Goal: Check status: Check status

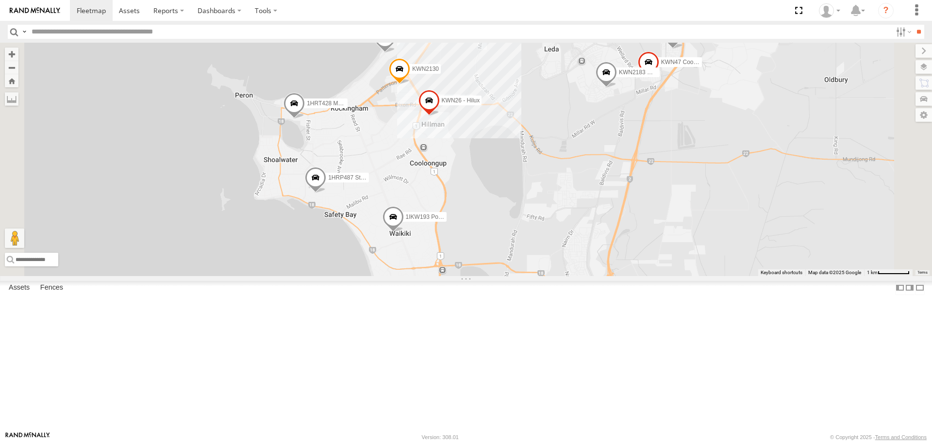
click at [404, 233] on span at bounding box center [393, 219] width 21 height 26
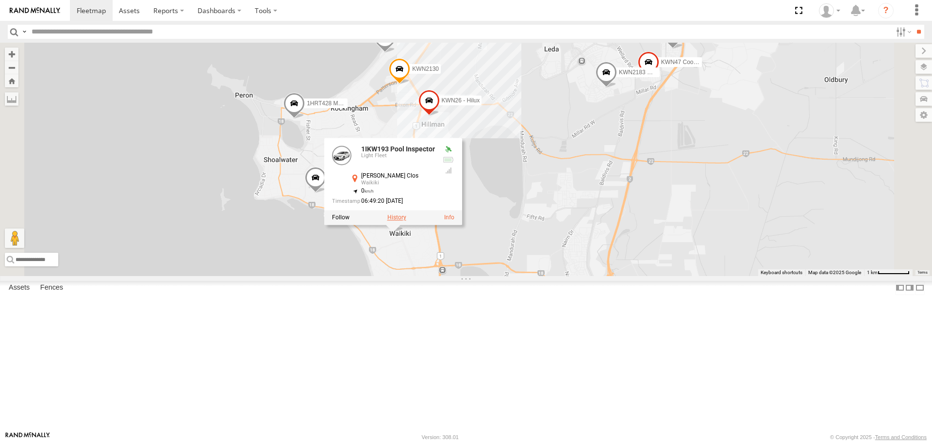
click at [406, 221] on label at bounding box center [397, 218] width 19 height 7
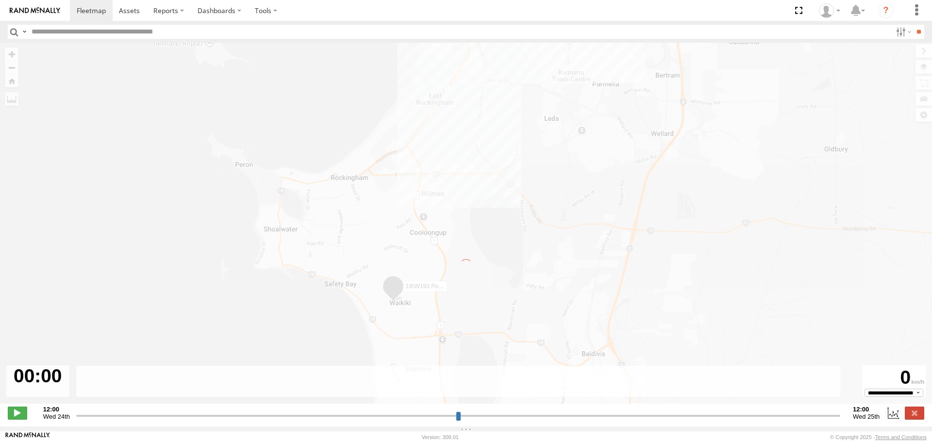
type input "**********"
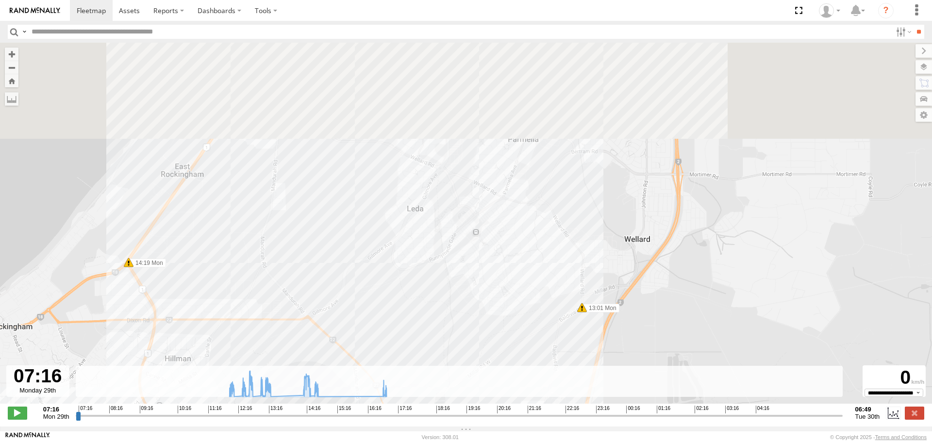
drag, startPoint x: 548, startPoint y: 144, endPoint x: 526, endPoint y: 353, distance: 210.0
click at [525, 356] on div "1IKW193 Pool Inspector 12:00 Mon 13:01 Mon 13:08 Mon 13:11 Mon 14:11 Mon 14:19 …" at bounding box center [466, 228] width 932 height 371
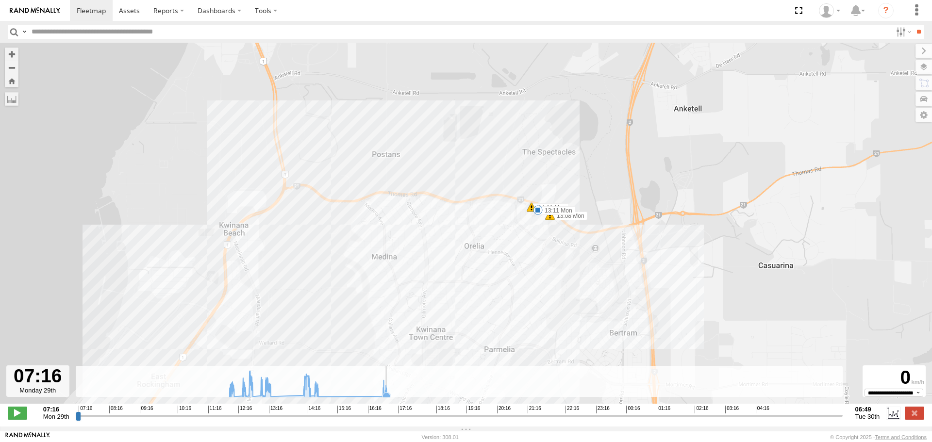
drag, startPoint x: 613, startPoint y: 223, endPoint x: 592, endPoint y: 376, distance: 154.0
click at [592, 376] on div "To navigate the map with touch gestures double-tap and hold your finger on the …" at bounding box center [466, 235] width 932 height 384
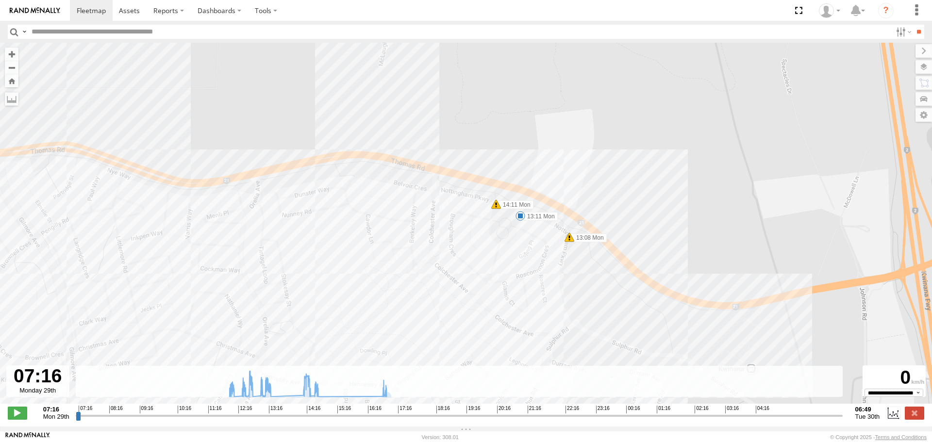
click at [523, 219] on span at bounding box center [521, 216] width 10 height 10
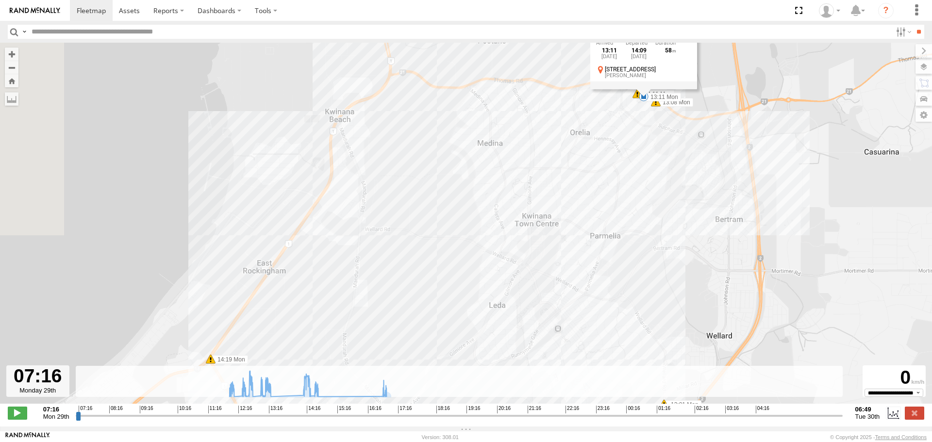
drag, startPoint x: 521, startPoint y: 331, endPoint x: 648, endPoint y: 121, distance: 244.7
click at [648, 121] on div "1IKW193 Pool Inspector 12:00 Mon 13:01 Mon 13:08 Mon 13:11 Mon 14:11 Mon 14:19 …" at bounding box center [466, 228] width 932 height 371
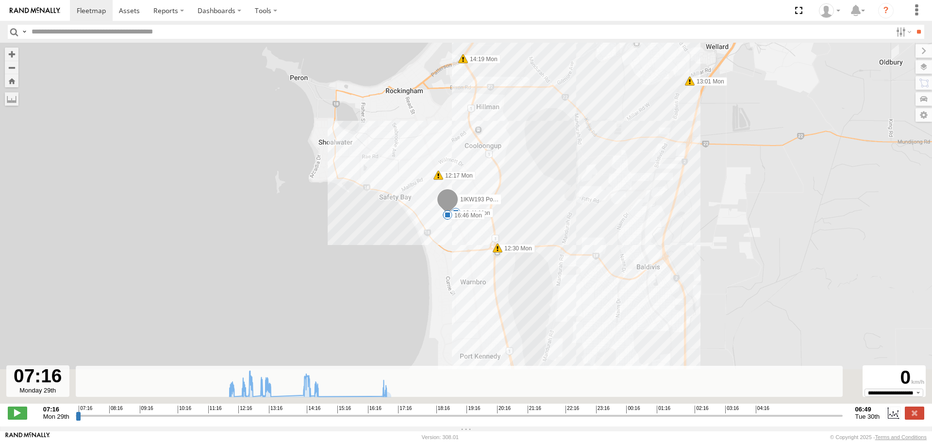
drag, startPoint x: 617, startPoint y: 307, endPoint x: 660, endPoint y: 66, distance: 245.1
click at [660, 66] on div "1IKW193 Pool Inspector 12:00 Mon 13:01 Mon 13:08 Mon 13:11 Mon 14:11 Mon 14:19 …" at bounding box center [466, 228] width 932 height 371
